Goal: Task Accomplishment & Management: Manage account settings

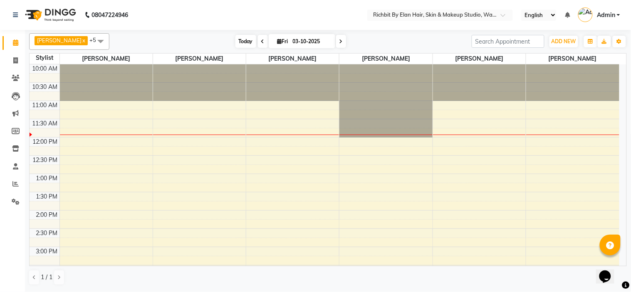
click at [242, 40] on span "Today" at bounding box center [245, 41] width 21 height 13
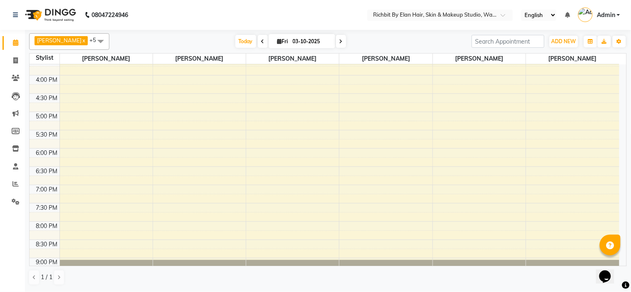
scroll to position [239, 0]
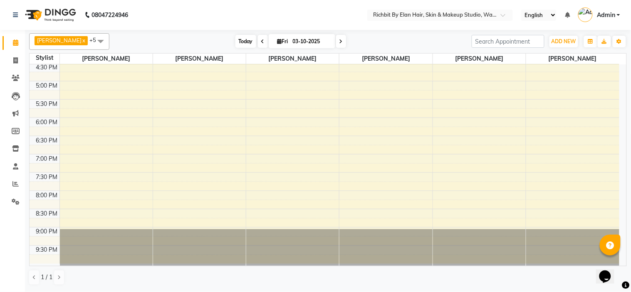
click at [239, 44] on span "Today" at bounding box center [245, 41] width 21 height 13
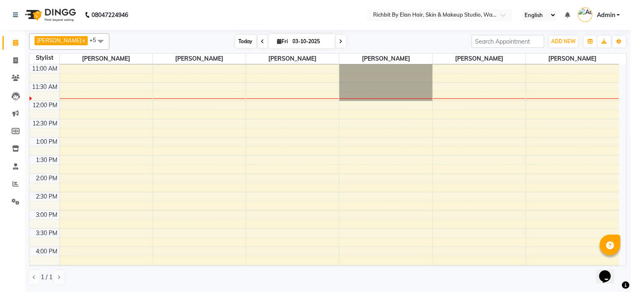
click at [240, 44] on span "Today" at bounding box center [245, 41] width 21 height 13
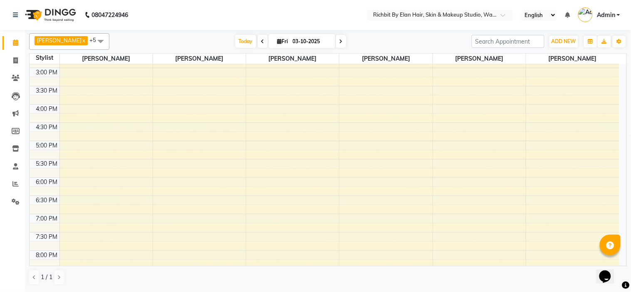
scroll to position [101, 0]
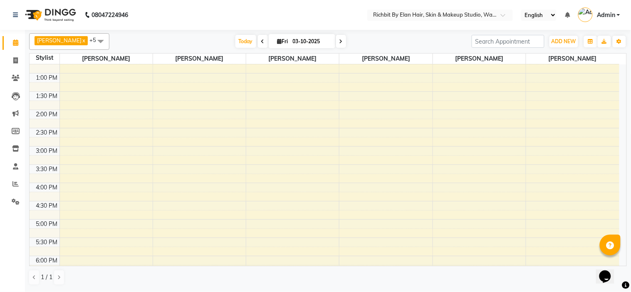
click at [261, 42] on icon at bounding box center [262, 41] width 3 height 5
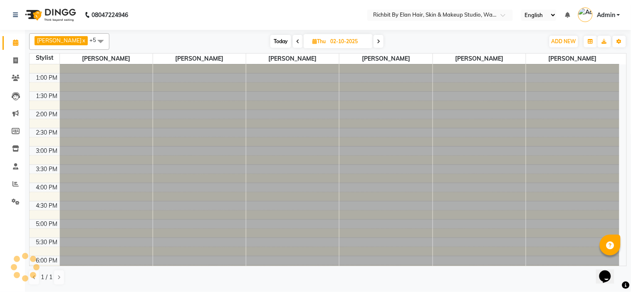
scroll to position [74, 0]
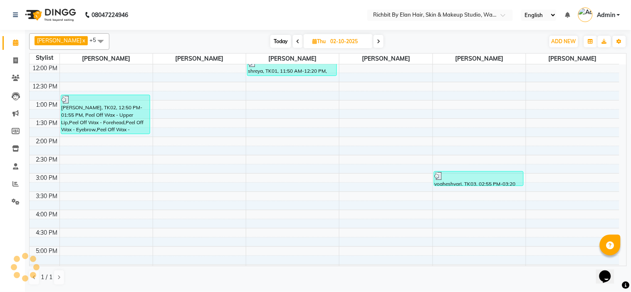
click at [272, 38] on span "Today" at bounding box center [280, 41] width 21 height 13
type input "03-10-2025"
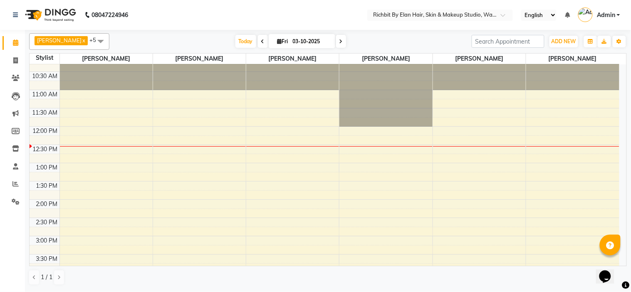
scroll to position [0, 0]
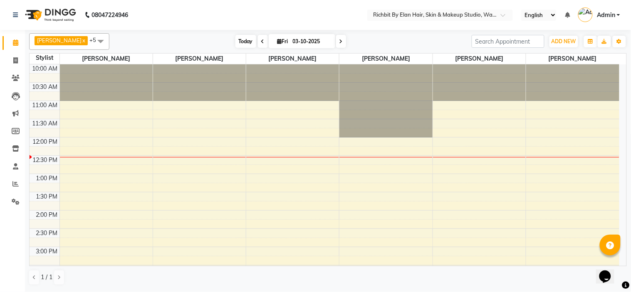
click at [236, 44] on span "Today" at bounding box center [245, 41] width 21 height 13
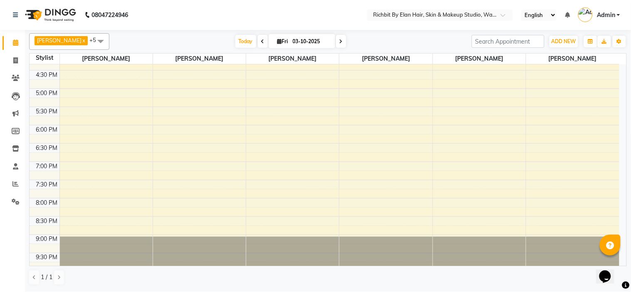
scroll to position [239, 0]
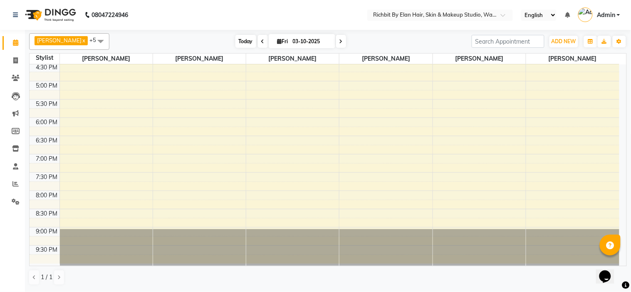
click at [236, 42] on span "Today" at bounding box center [245, 41] width 21 height 13
click at [243, 42] on span "Today" at bounding box center [245, 41] width 21 height 13
click at [47, 218] on div "8:30 PM" at bounding box center [47, 214] width 25 height 9
drag, startPoint x: 228, startPoint y: 36, endPoint x: 235, endPoint y: 38, distance: 7.8
click at [235, 37] on span "Today" at bounding box center [245, 41] width 21 height 13
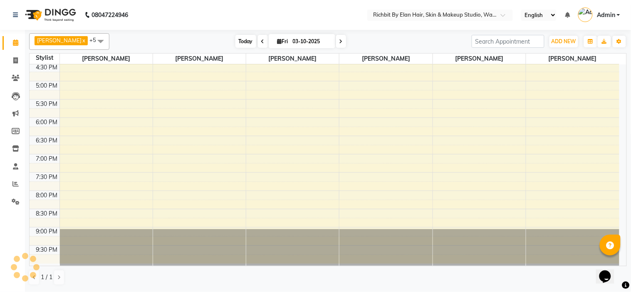
click at [237, 36] on span "Today" at bounding box center [245, 41] width 21 height 13
click at [247, 139] on div "10:00 AM 10:30 AM 11:00 AM 11:30 AM 12:00 PM 12:30 PM 1:00 PM 1:30 PM 2:00 PM 2…" at bounding box center [325, 44] width 590 height 439
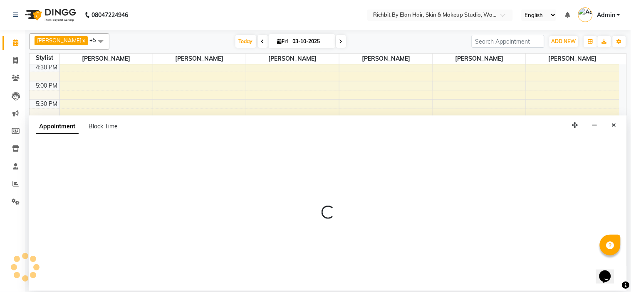
select select "39151"
select select "1110"
select select "tentative"
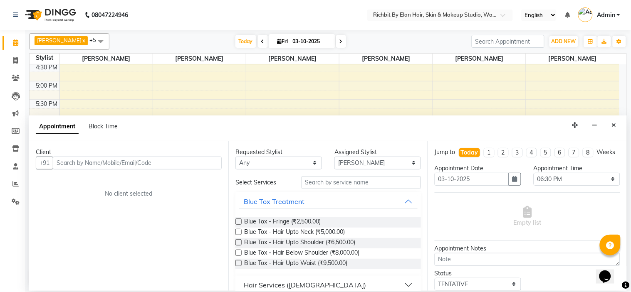
click at [156, 153] on div "Client" at bounding box center [129, 152] width 186 height 9
click at [148, 167] on input "text" at bounding box center [137, 163] width 169 height 13
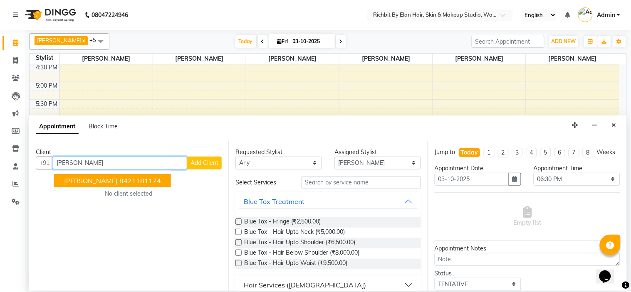
click at [119, 181] on ngb-highlight "8421181174" at bounding box center [140, 181] width 42 height 8
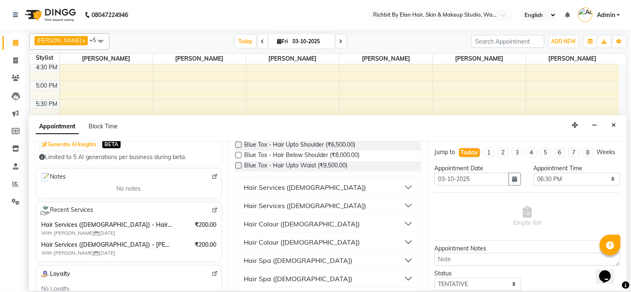
scroll to position [92, 0]
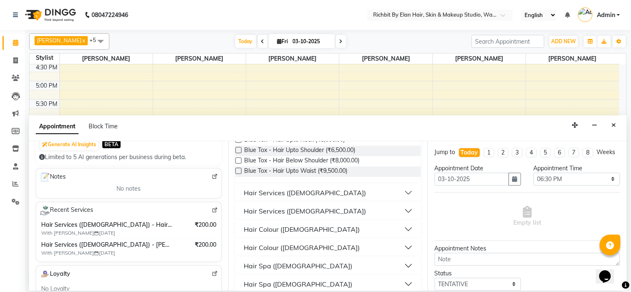
type input "8421181174"
click at [323, 190] on button "Hair Services ([DEMOGRAPHIC_DATA])" at bounding box center [328, 193] width 179 height 15
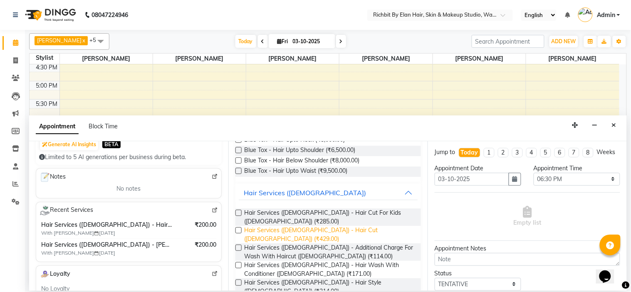
click at [320, 226] on span "Hair Services ([DEMOGRAPHIC_DATA]) - Hair Cut ([DEMOGRAPHIC_DATA]) (₹429.00)" at bounding box center [329, 234] width 170 height 17
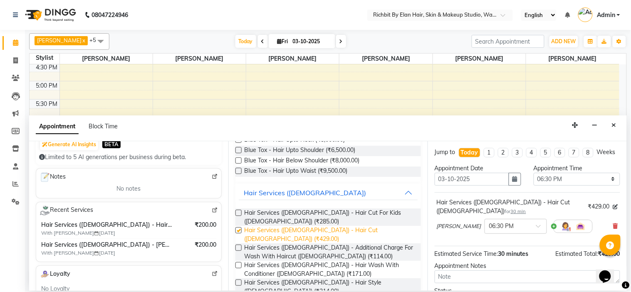
checkbox input "false"
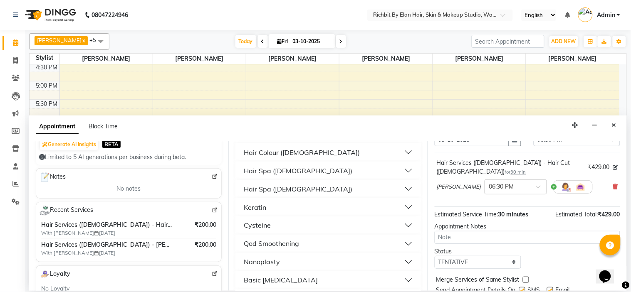
scroll to position [69, 0]
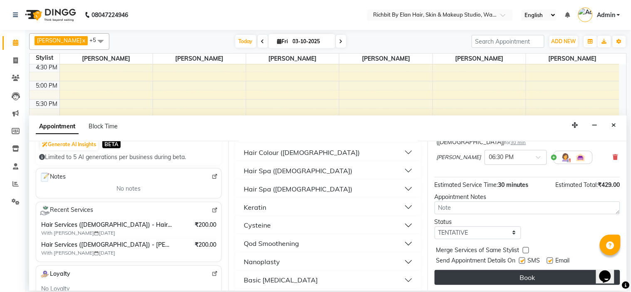
click at [523, 279] on button "Book" at bounding box center [528, 277] width 186 height 15
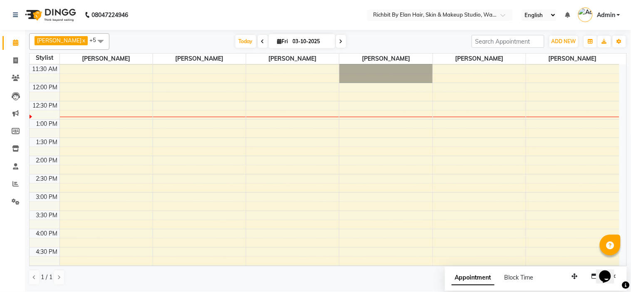
scroll to position [239, 0]
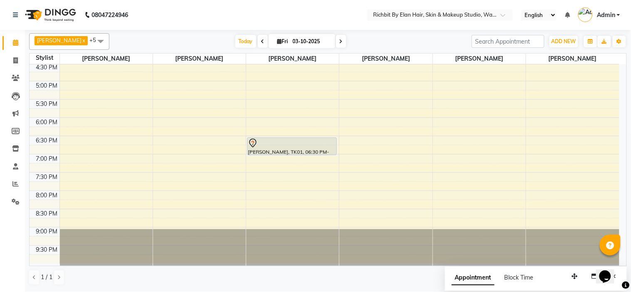
click at [105, 196] on div "10:00 AM 10:30 AM 11:00 AM 11:30 AM 12:00 PM 12:30 PM 1:00 PM 1:30 PM 2:00 PM 2…" at bounding box center [325, 44] width 590 height 439
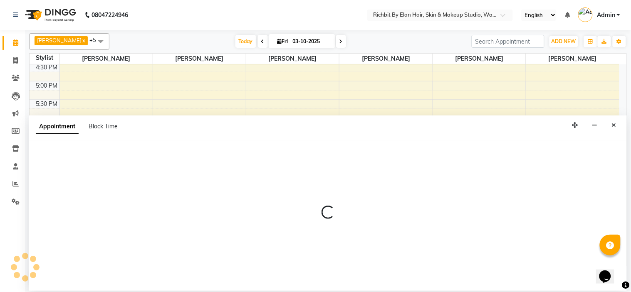
select select "59451"
select select "1200"
select select "tentative"
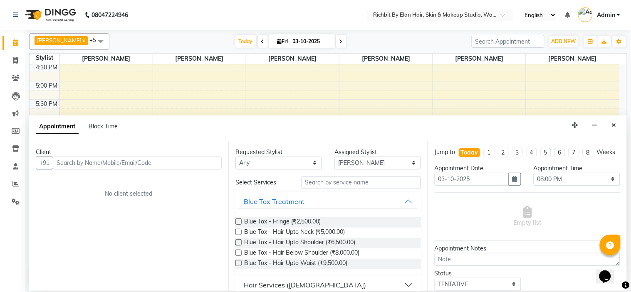
click at [97, 161] on input "text" at bounding box center [137, 163] width 169 height 13
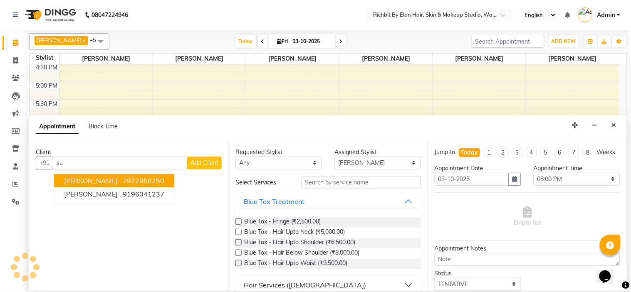
type input "s"
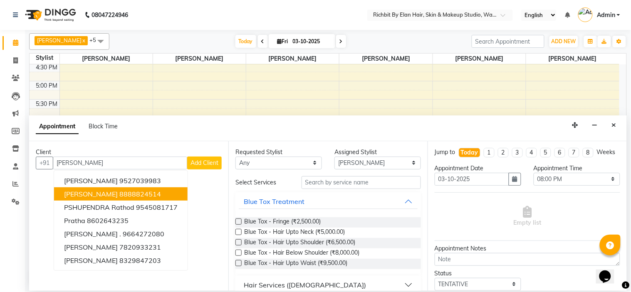
click at [119, 197] on ngb-highlight "8888824514" at bounding box center [140, 194] width 42 height 8
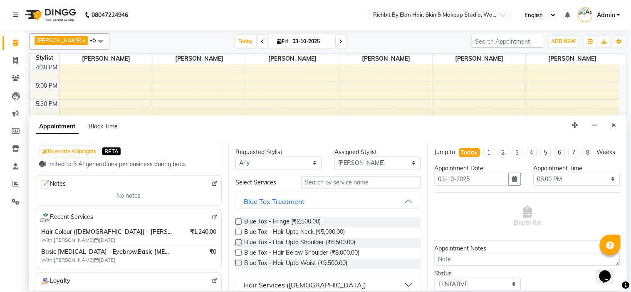
scroll to position [92, 0]
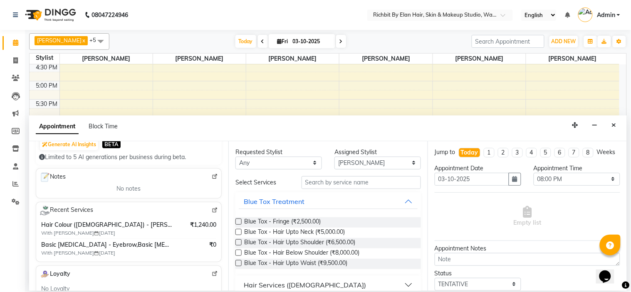
type input "8888824514"
click at [212, 210] on img at bounding box center [215, 211] width 6 height 6
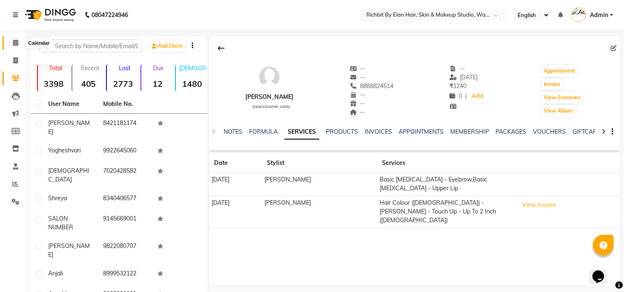
click at [12, 44] on span at bounding box center [15, 43] width 15 height 10
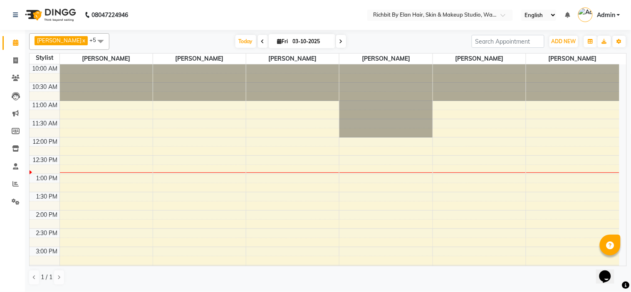
click at [261, 42] on icon at bounding box center [262, 41] width 3 height 5
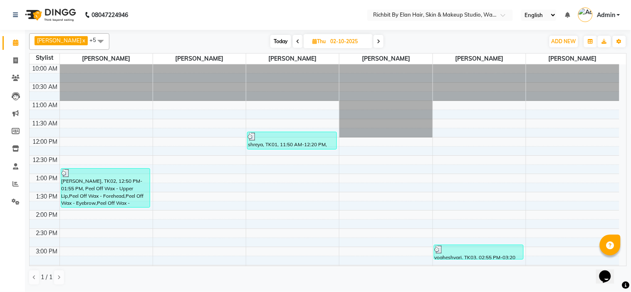
click at [296, 42] on icon at bounding box center [297, 41] width 3 height 5
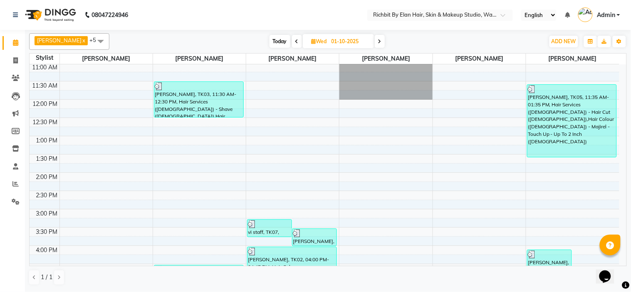
scroll to position [92, 0]
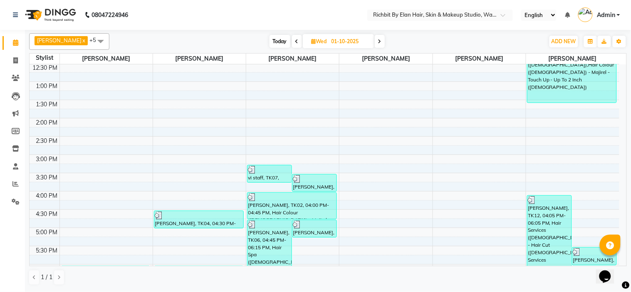
click at [276, 39] on span "Today" at bounding box center [280, 41] width 21 height 13
type input "03-10-2025"
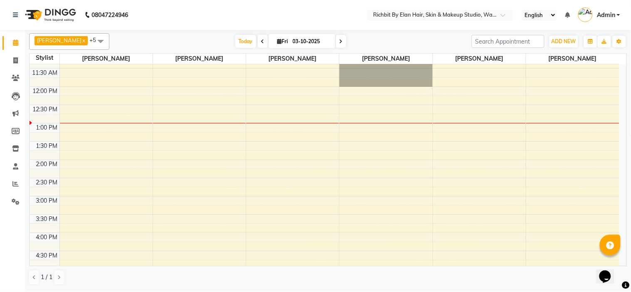
scroll to position [27, 0]
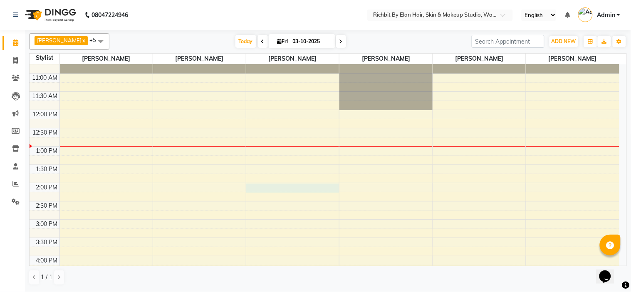
click at [272, 188] on div "10:00 AM 10:30 AM 11:00 AM 11:30 AM 12:00 PM 12:30 PM 1:00 PM 1:30 PM 2:00 PM 2…" at bounding box center [325, 256] width 590 height 439
select select "39151"
select select "840"
select select "tentative"
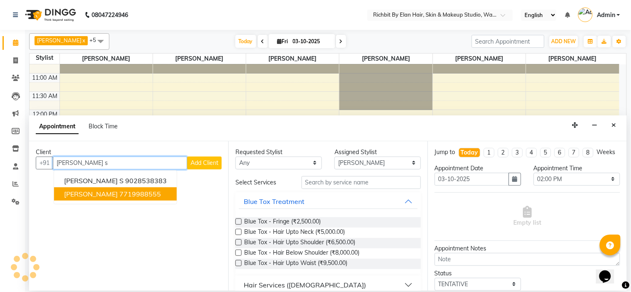
click at [110, 188] on button "Vivek Sapkal 7719988555" at bounding box center [115, 194] width 123 height 13
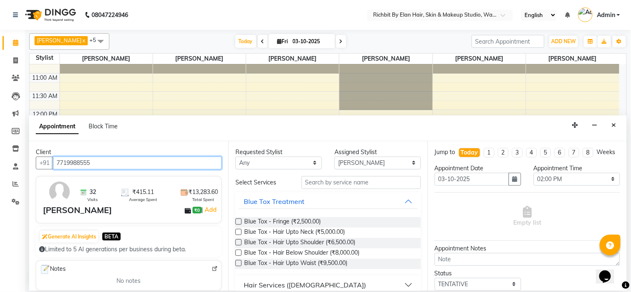
type input "7719988555"
click at [366, 174] on div "Requested Stylist Any Ankita nivangune anuja dhavare Deepali Palsule Gopal Kada…" at bounding box center [327, 216] width 199 height 150
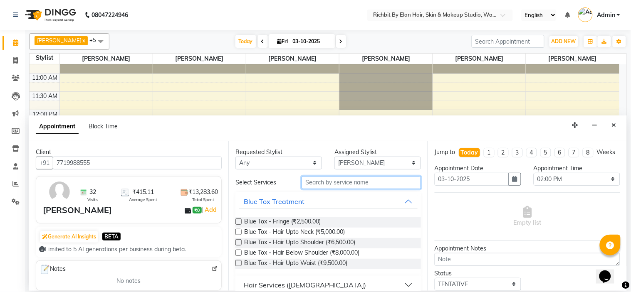
click at [366, 178] on input "text" at bounding box center [361, 182] width 119 height 13
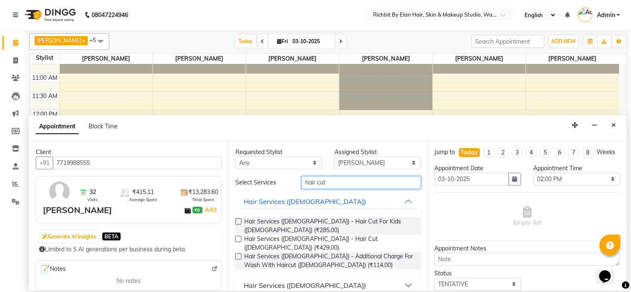
type input "hair cut"
click at [236, 236] on label at bounding box center [238, 239] width 6 height 6
click at [236, 238] on input "checkbox" at bounding box center [237, 240] width 5 height 5
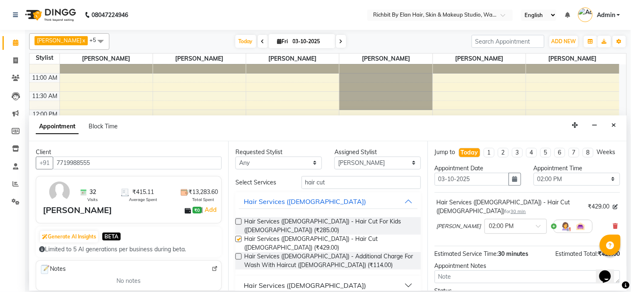
checkbox input "false"
click at [338, 183] on input "hair cut" at bounding box center [361, 182] width 119 height 13
type input "h"
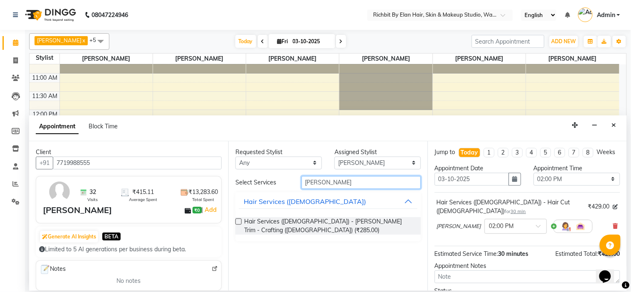
type input "beard"
click at [235, 221] on label at bounding box center [238, 222] width 6 height 6
click at [235, 221] on input "checkbox" at bounding box center [237, 222] width 5 height 5
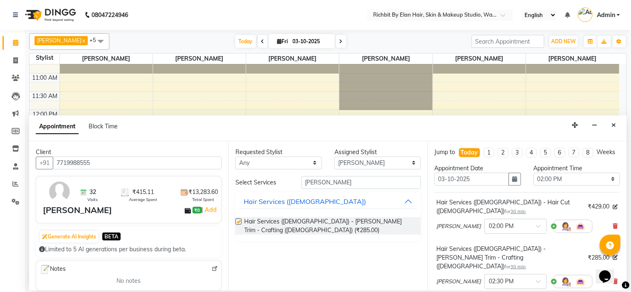
checkbox input "false"
click at [346, 183] on input "beard" at bounding box center [361, 182] width 119 height 13
type input "b"
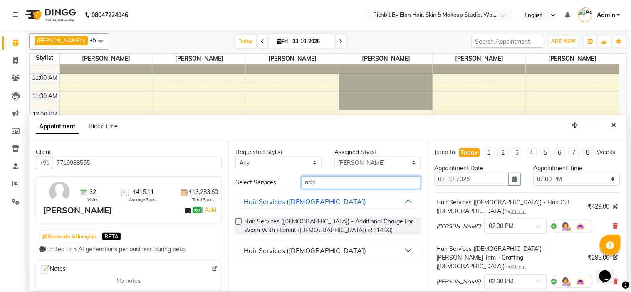
type input "add"
click at [238, 222] on label at bounding box center [238, 222] width 6 height 6
click at [238, 222] on input "checkbox" at bounding box center [237, 222] width 5 height 5
checkbox input "false"
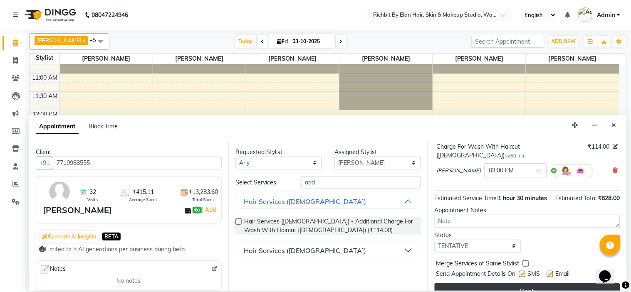
scroll to position [171, 0]
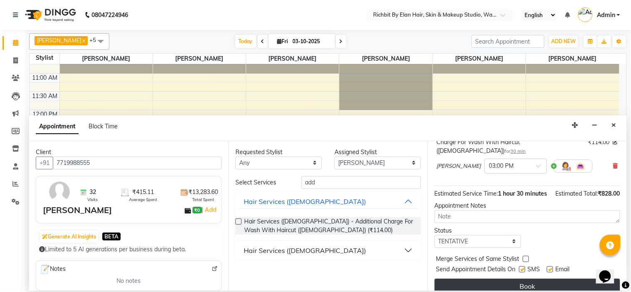
click at [513, 279] on button "Book" at bounding box center [528, 286] width 186 height 15
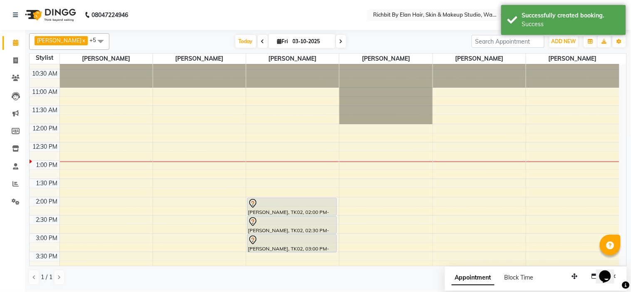
scroll to position [0, 0]
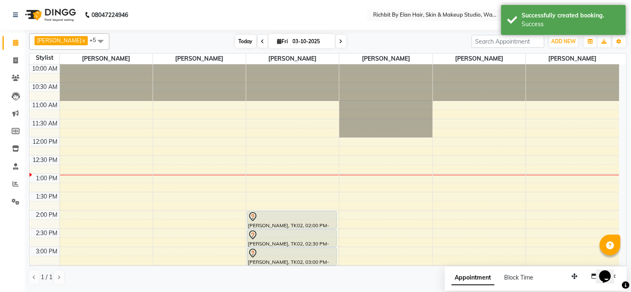
click at [237, 44] on span "Today" at bounding box center [245, 41] width 21 height 13
